Goal: Information Seeking & Learning: Learn about a topic

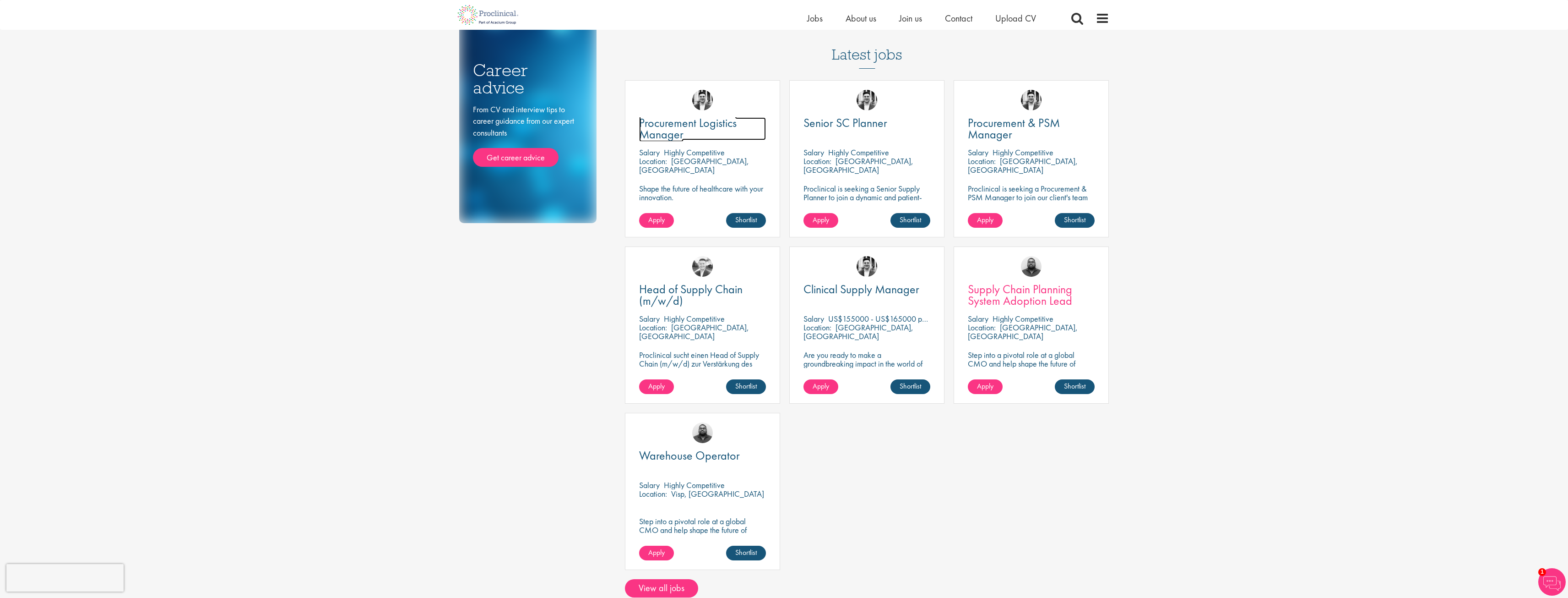
scroll to position [138, 0]
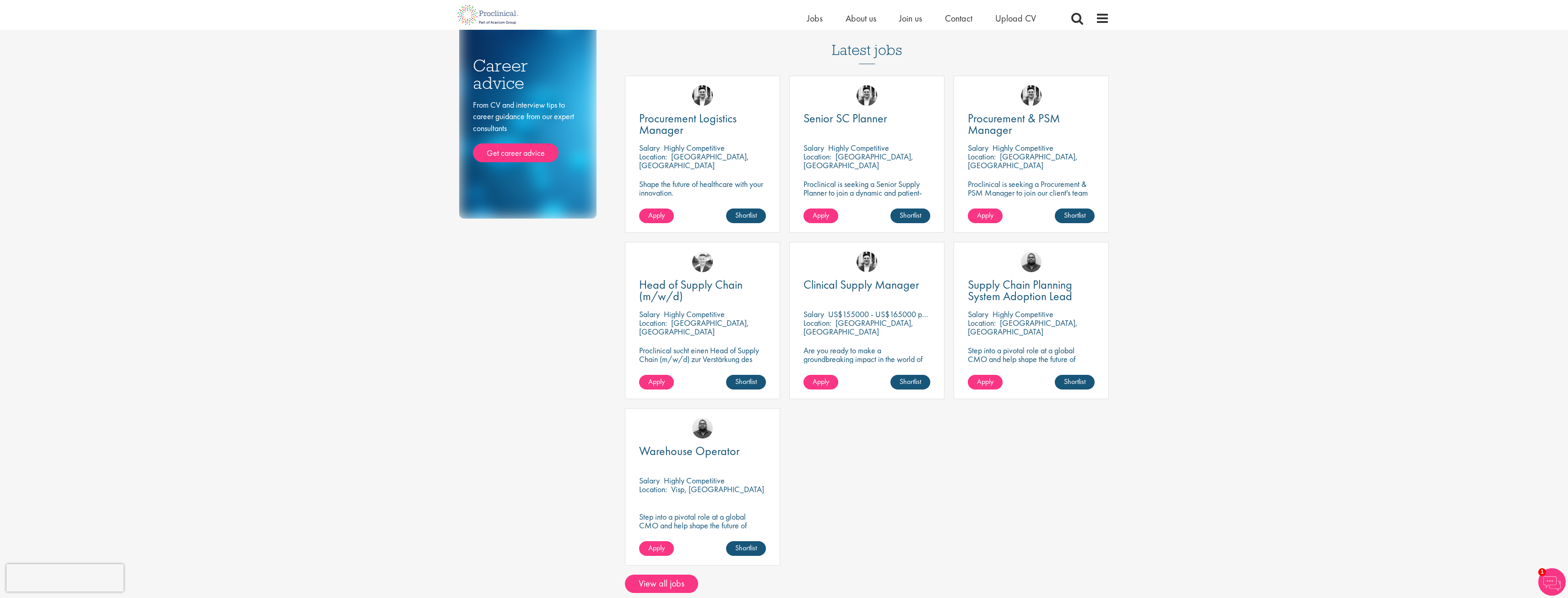
click at [1138, 271] on div "Home > Jobs > Supply Chain jobs Job types Biometrics" at bounding box center [784, 438] width 1568 height 1152
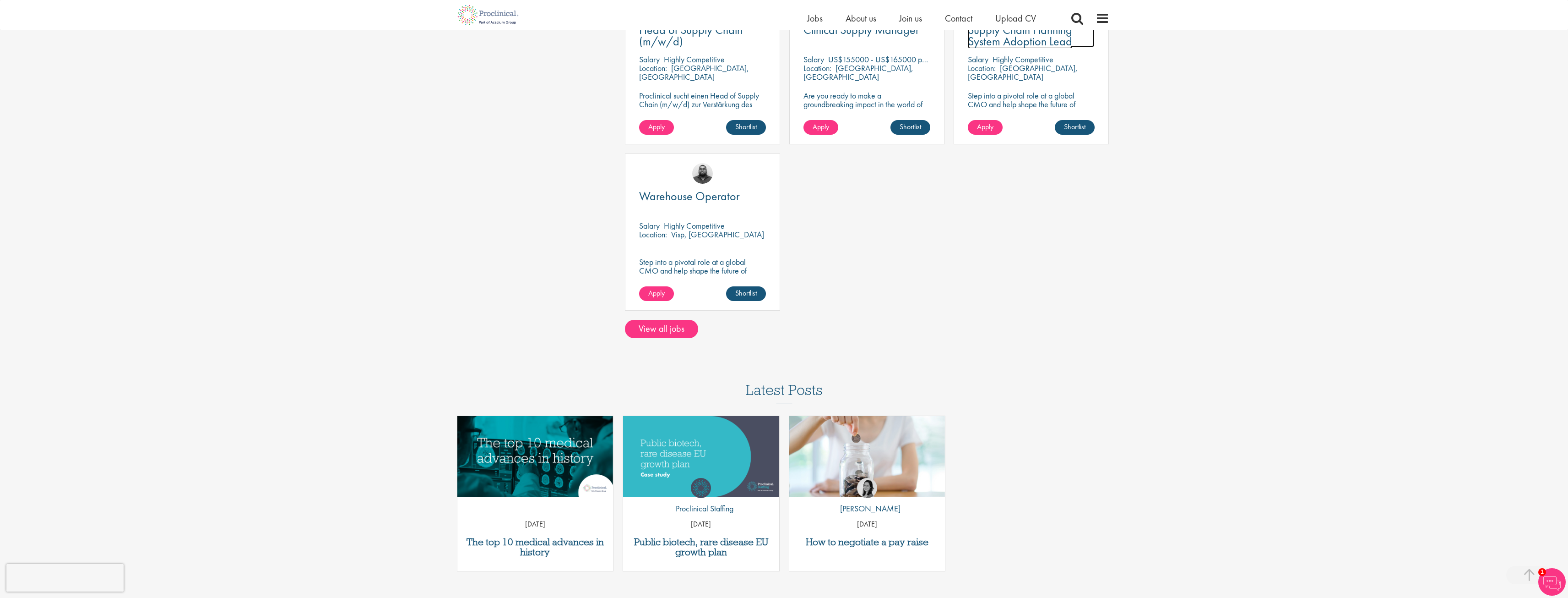
scroll to position [275, 0]
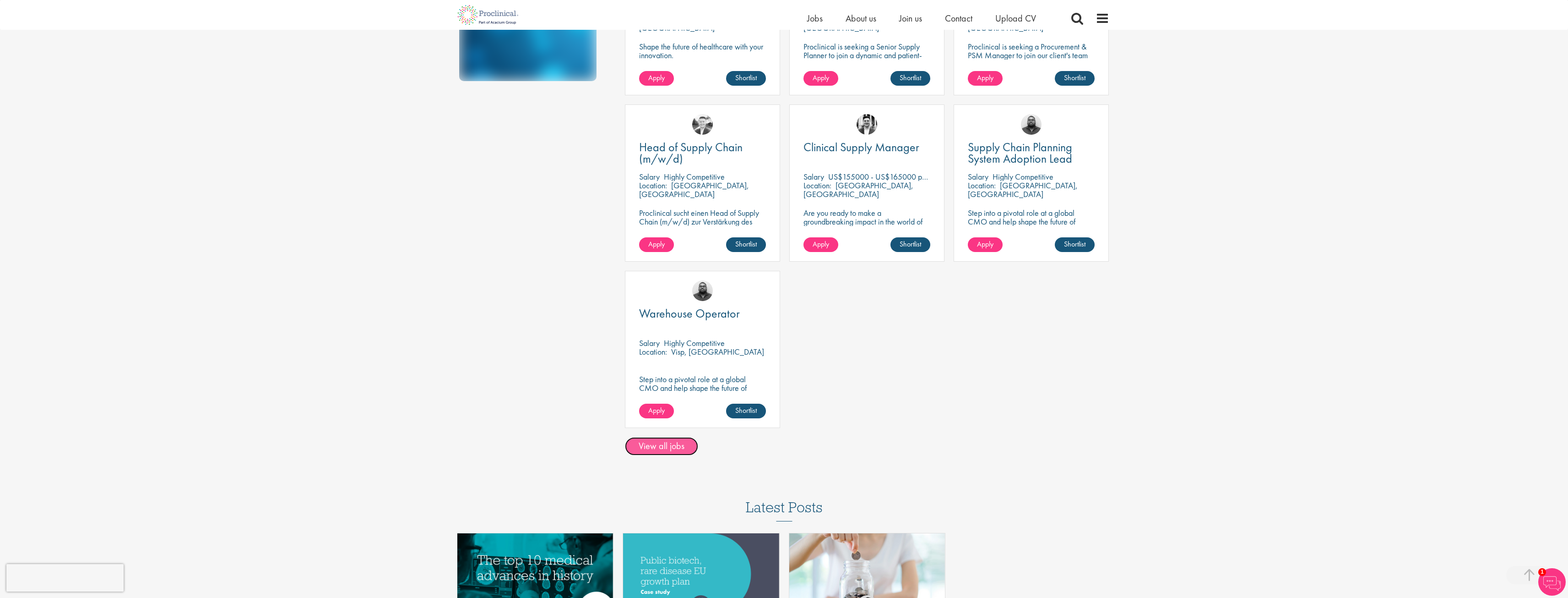
click at [679, 450] on link "View all jobs" at bounding box center [662, 446] width 73 height 18
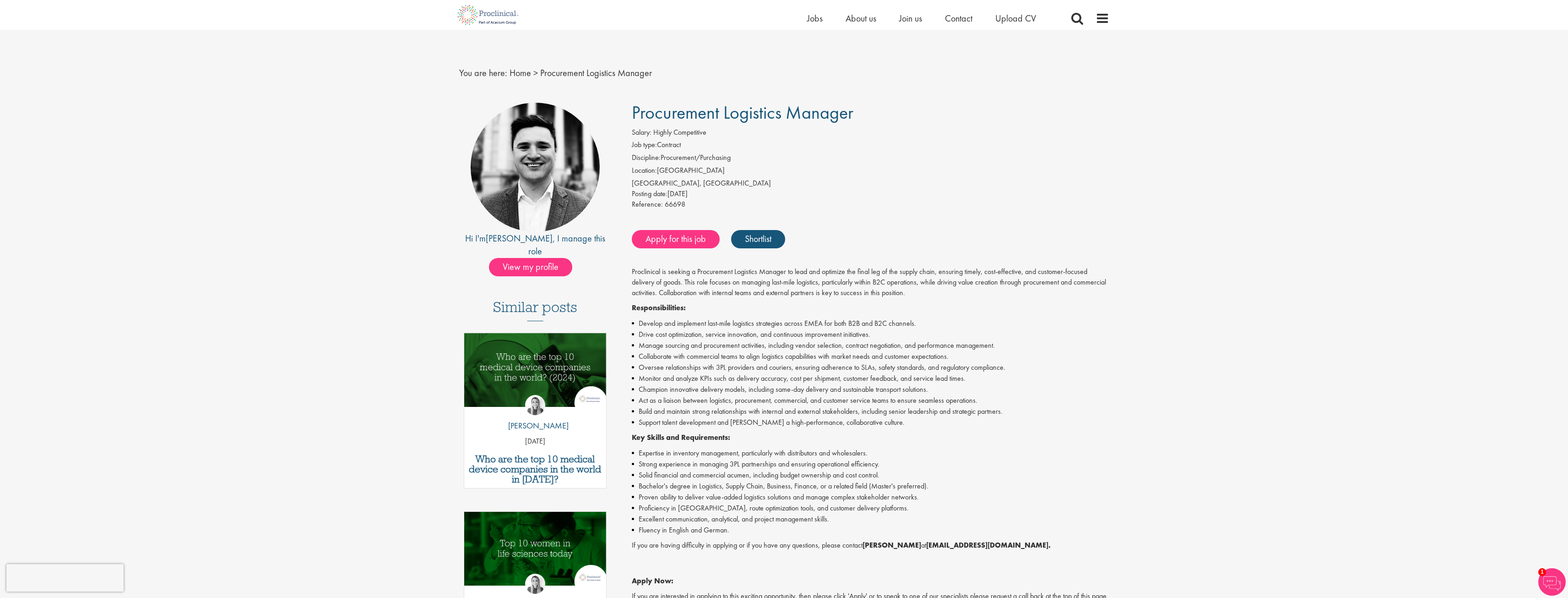
scroll to position [91, 0]
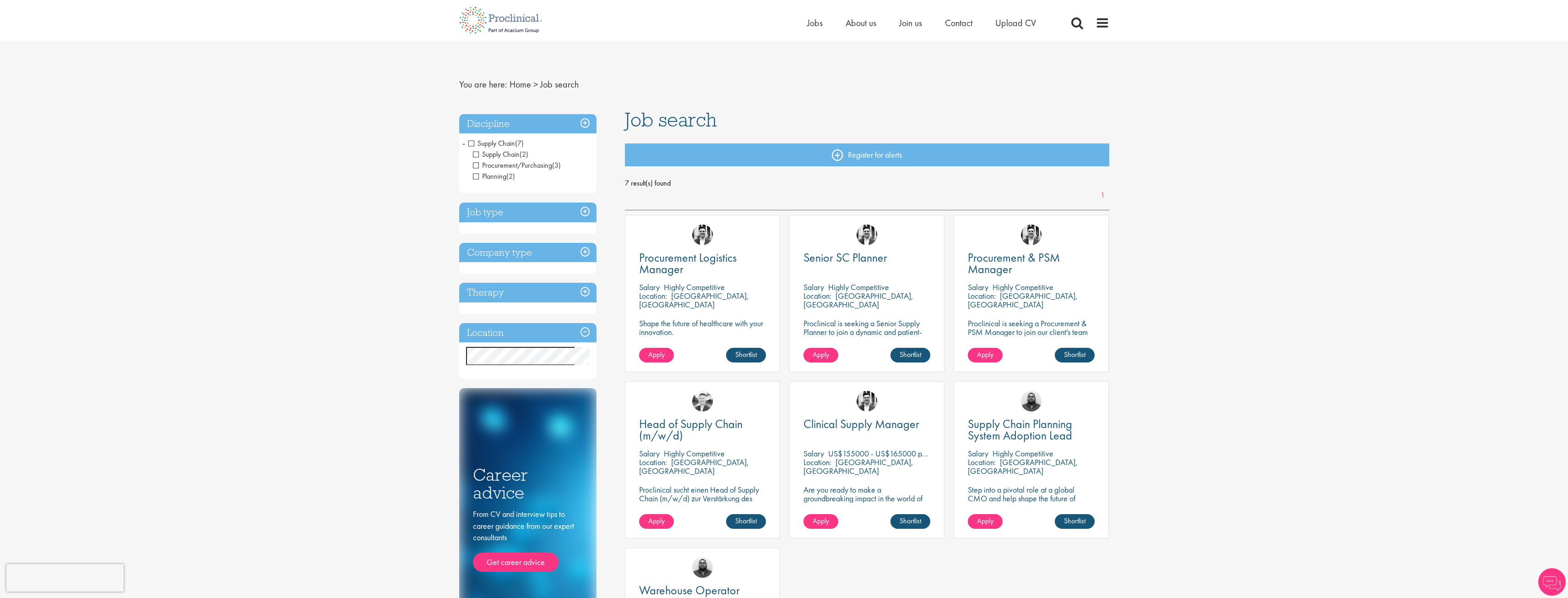
click at [505, 214] on h3 "Job type" at bounding box center [528, 212] width 138 height 19
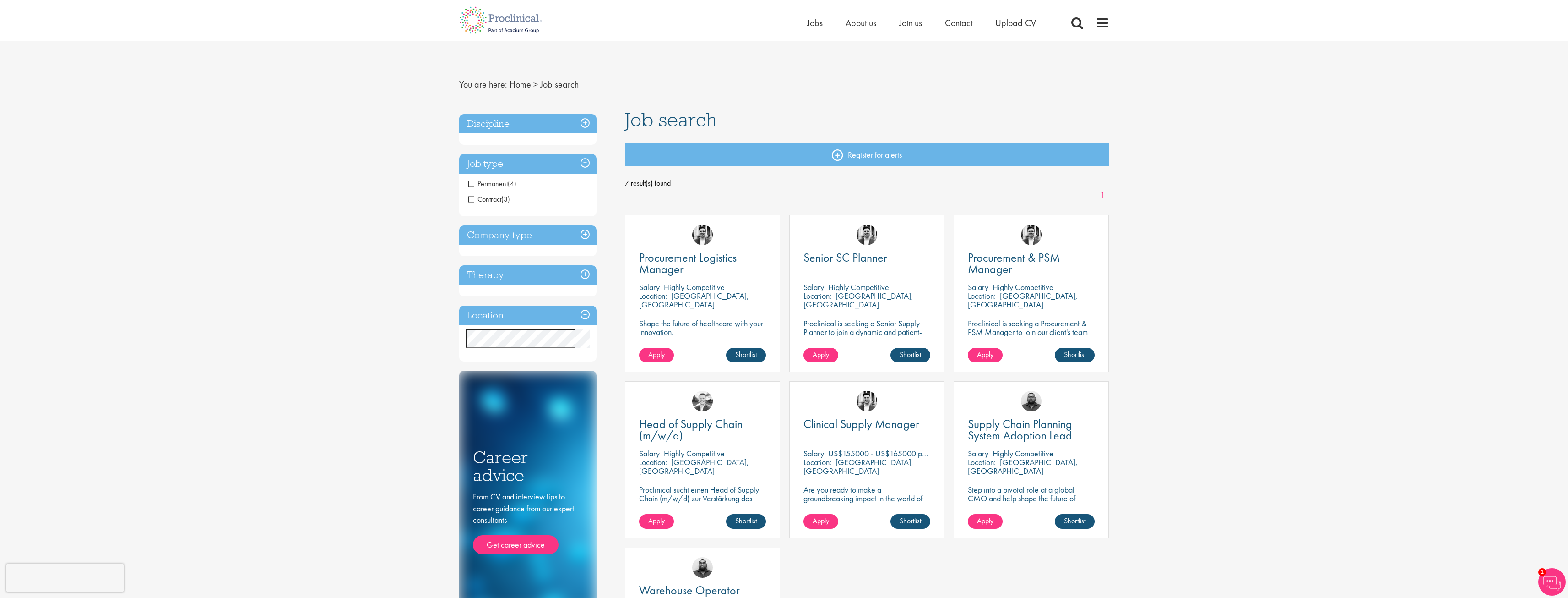
click at [511, 163] on h3 "Job type" at bounding box center [528, 164] width 138 height 19
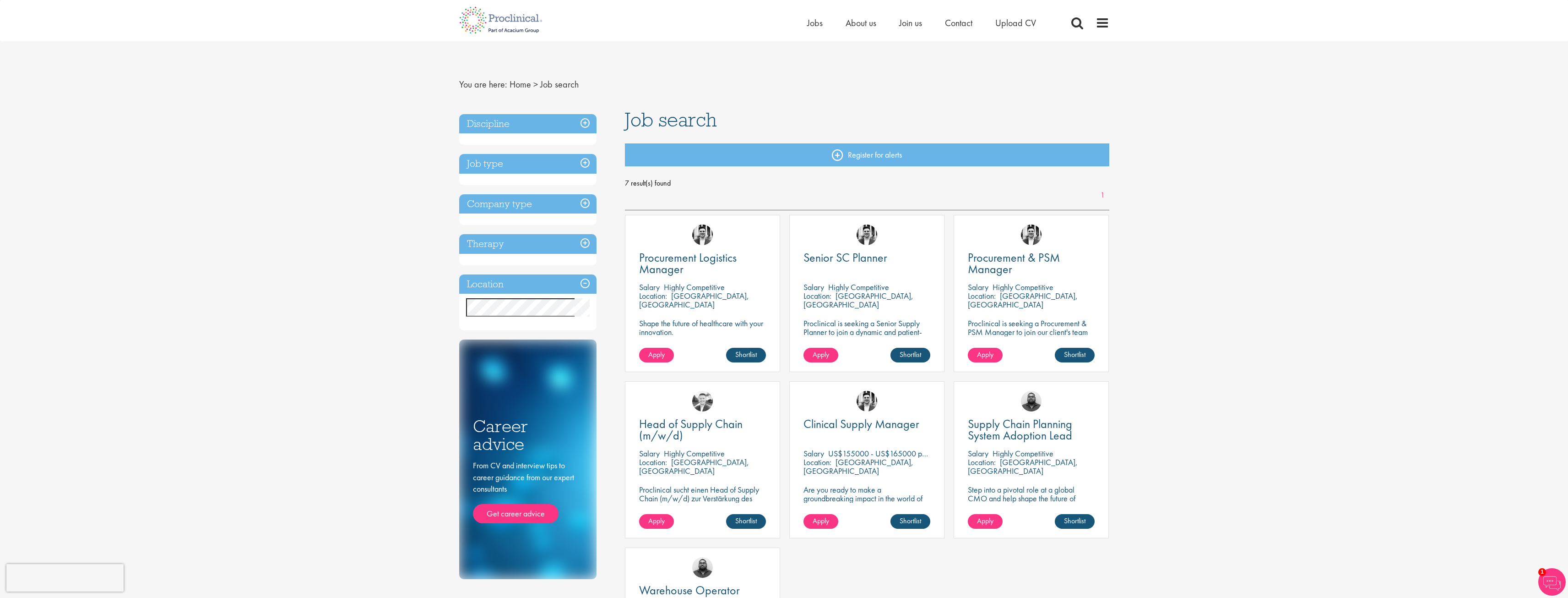
click at [555, 126] on h3 "Discipline" at bounding box center [528, 124] width 138 height 19
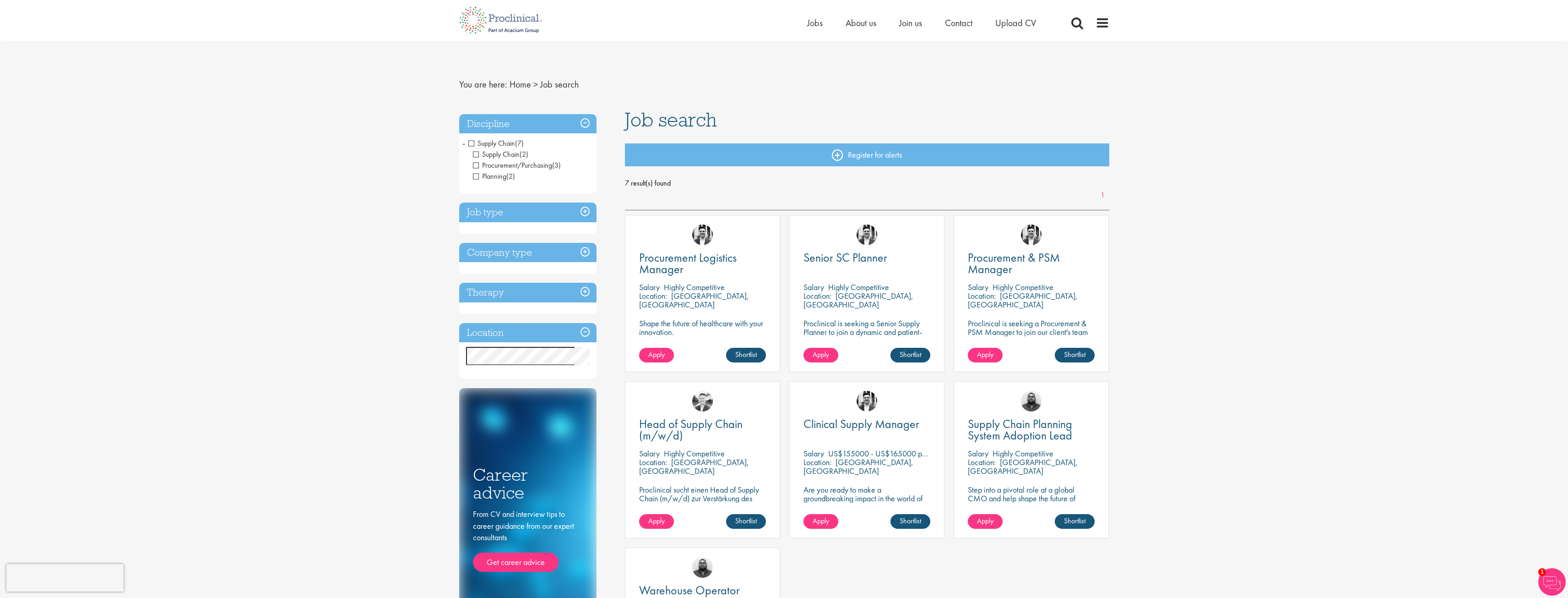
click at [469, 144] on span "Supply Chain" at bounding box center [491, 143] width 47 height 10
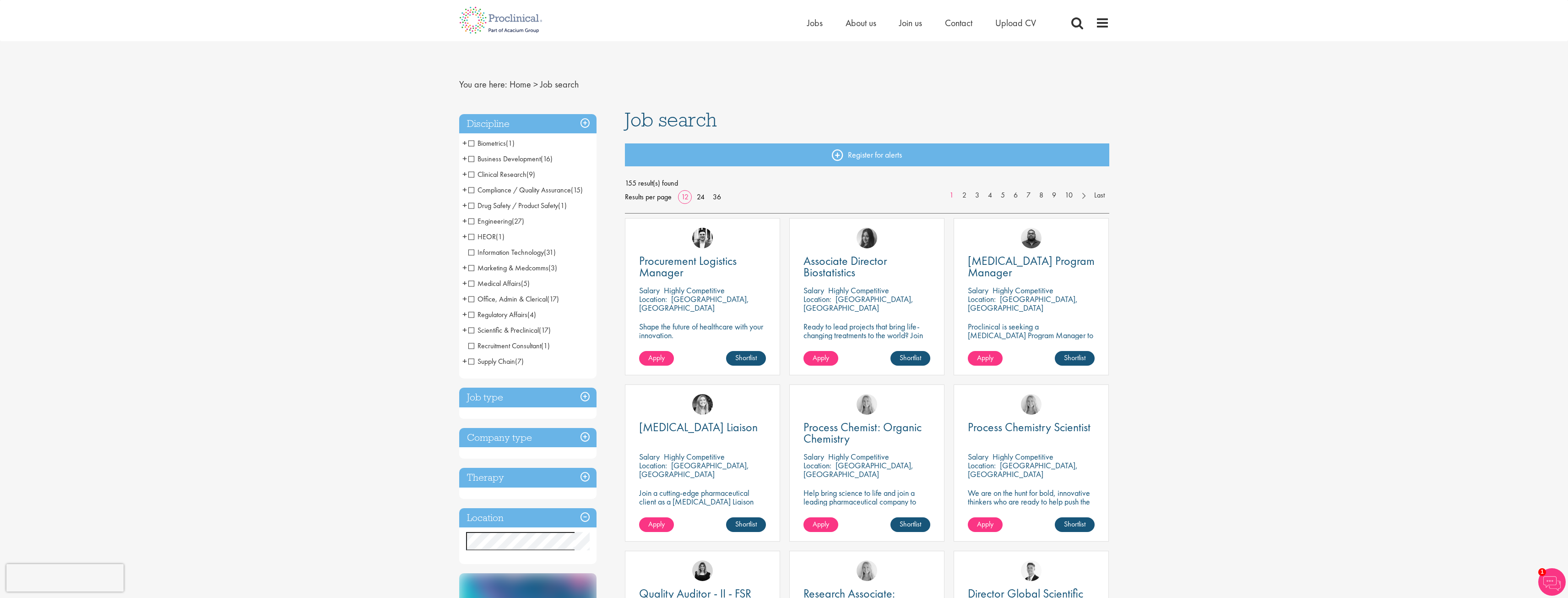
click at [466, 363] on span "+" at bounding box center [465, 361] width 5 height 14
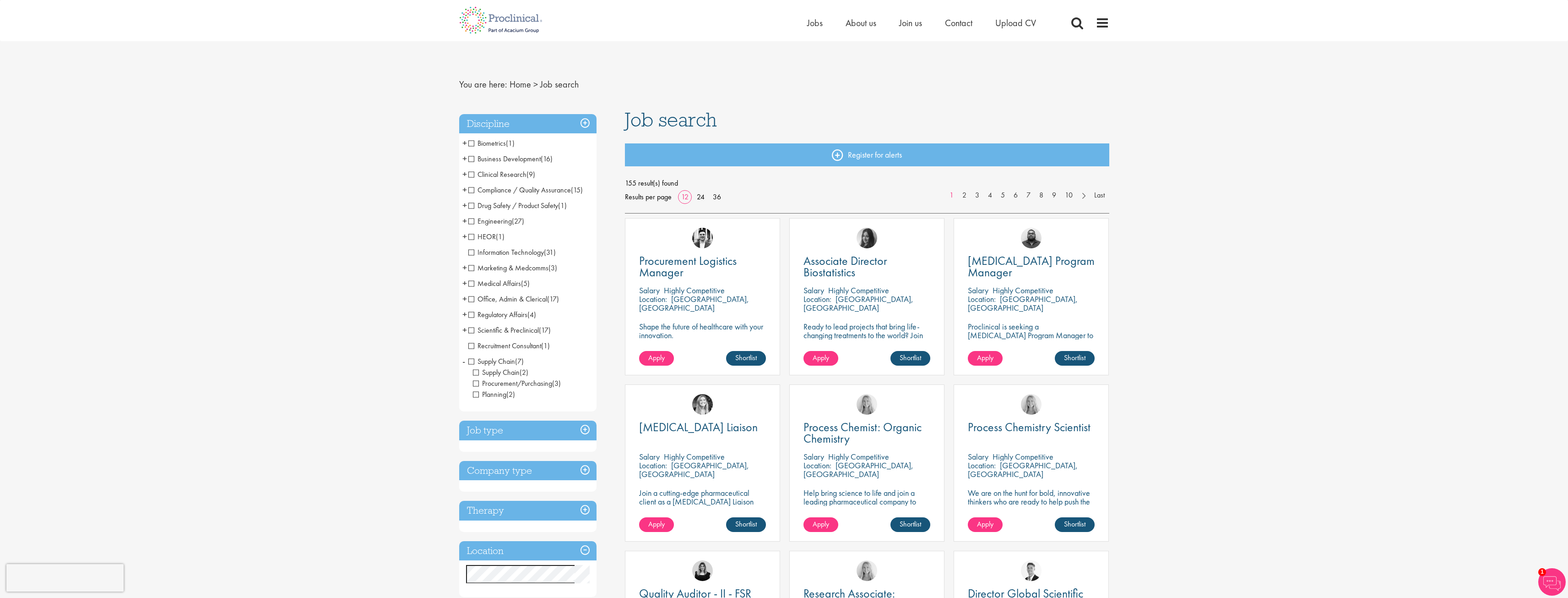
click at [464, 362] on span "-" at bounding box center [464, 361] width 3 height 14
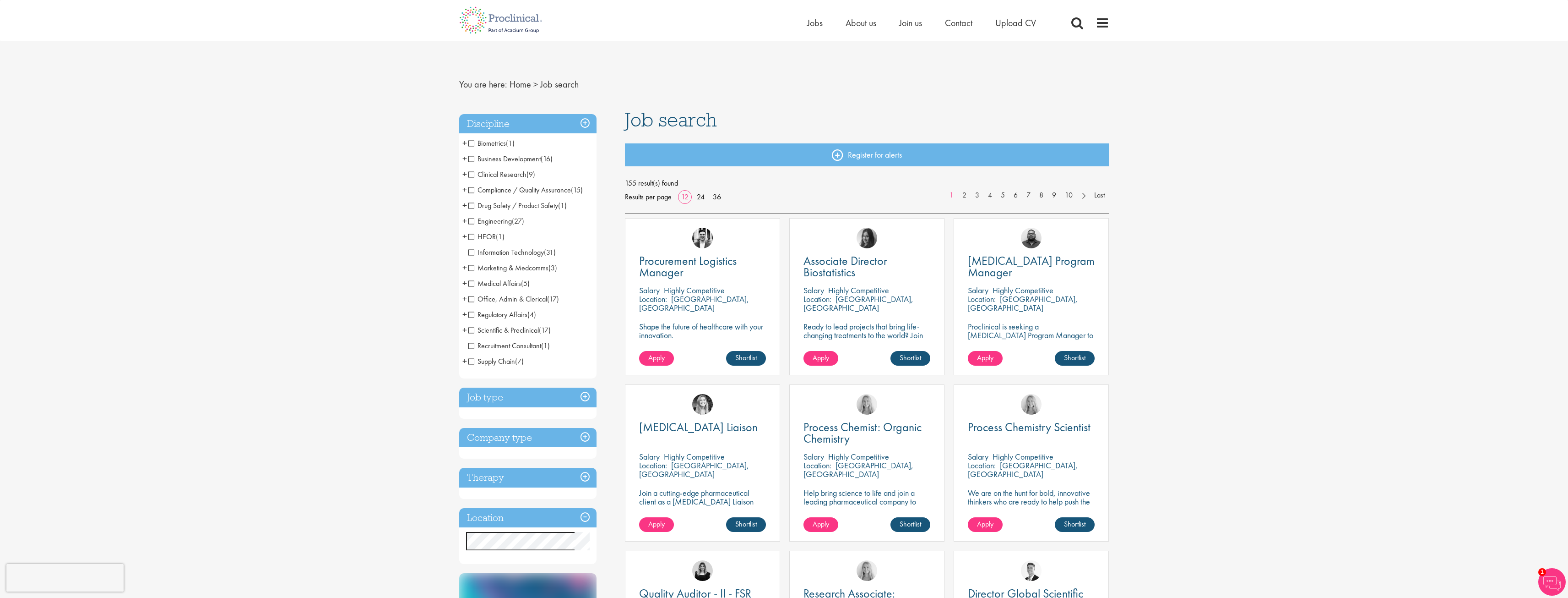
click at [463, 157] on span "+" at bounding box center [465, 158] width 5 height 14
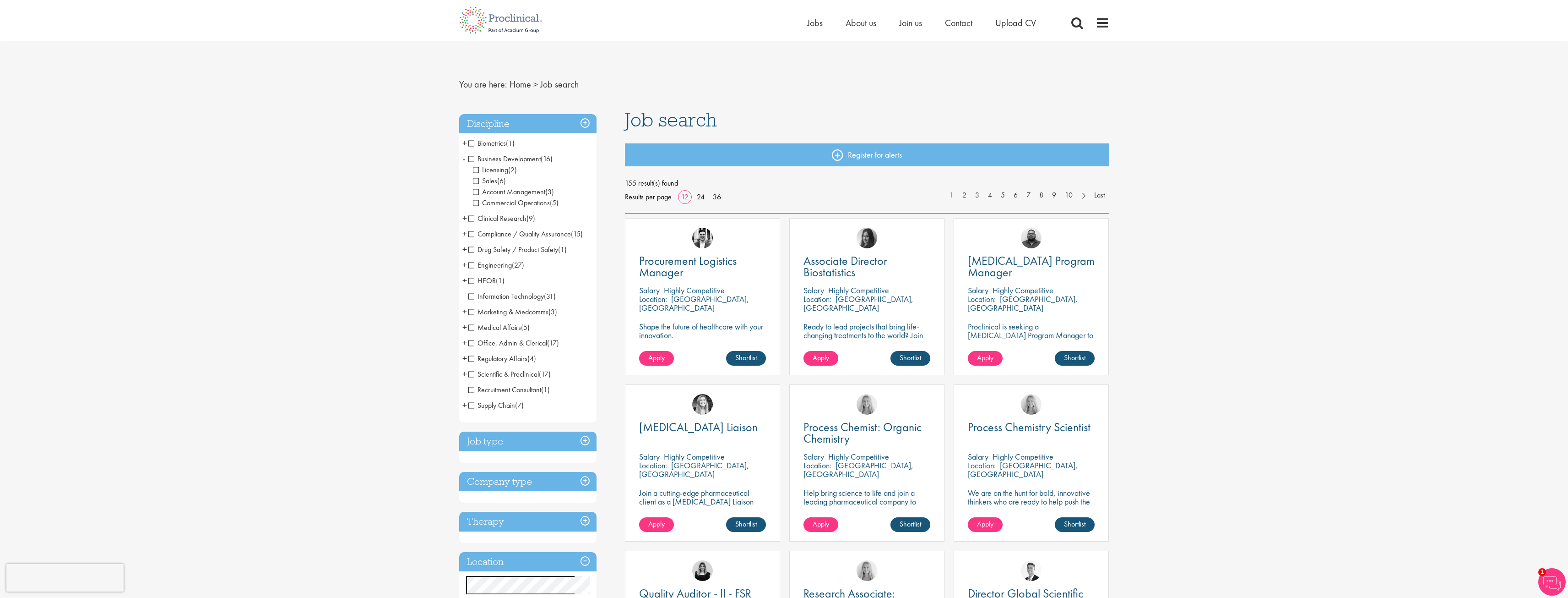
click at [463, 157] on span "-" at bounding box center [464, 158] width 3 height 14
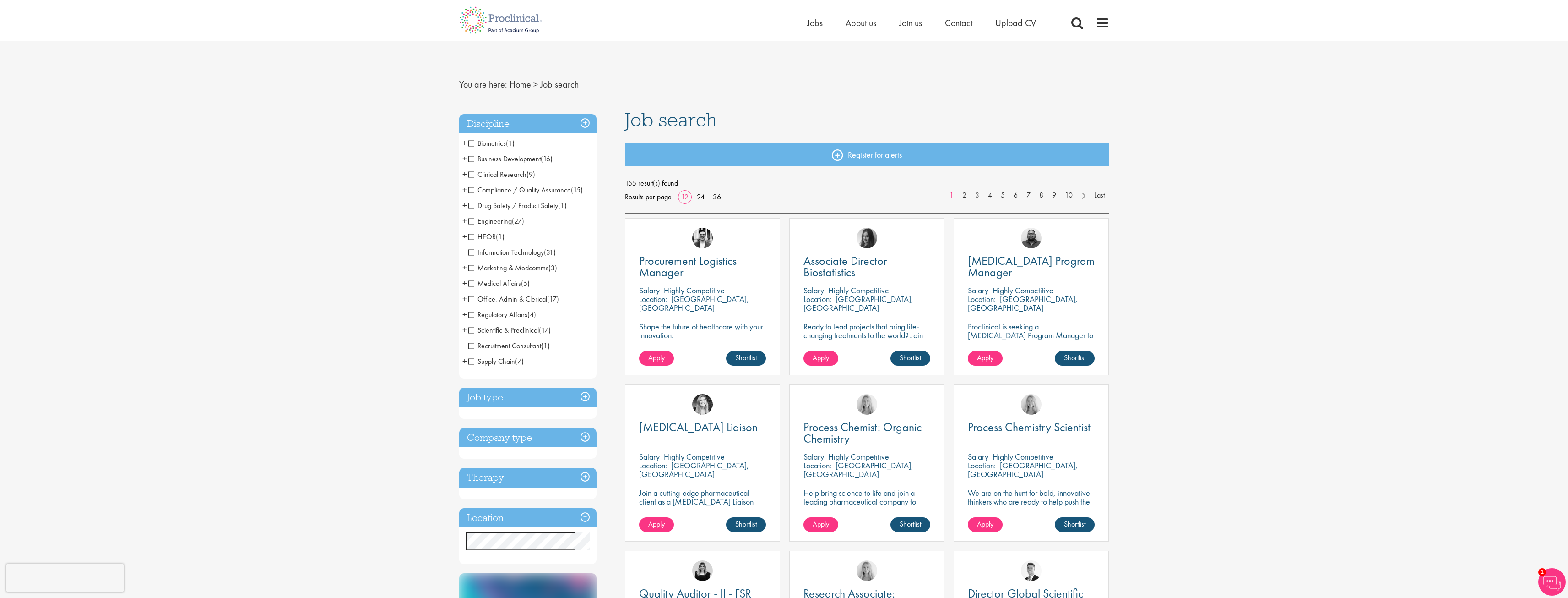
click at [466, 267] on span "+" at bounding box center [465, 267] width 5 height 14
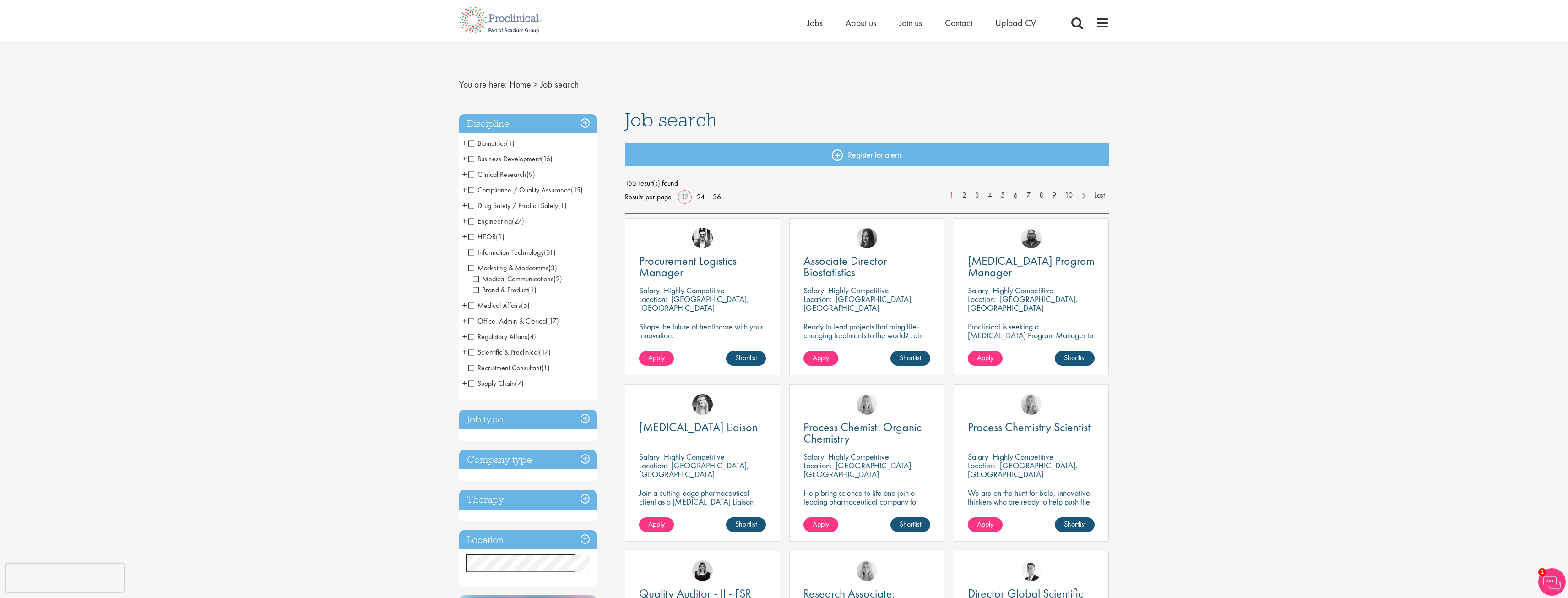
click at [466, 267] on li "Marketing & Medcomms (3) - + Medical Communications (2) Brand & Product (1)" at bounding box center [528, 279] width 138 height 38
click at [463, 267] on span "-" at bounding box center [464, 267] width 3 height 14
